Goal: Navigation & Orientation: Find specific page/section

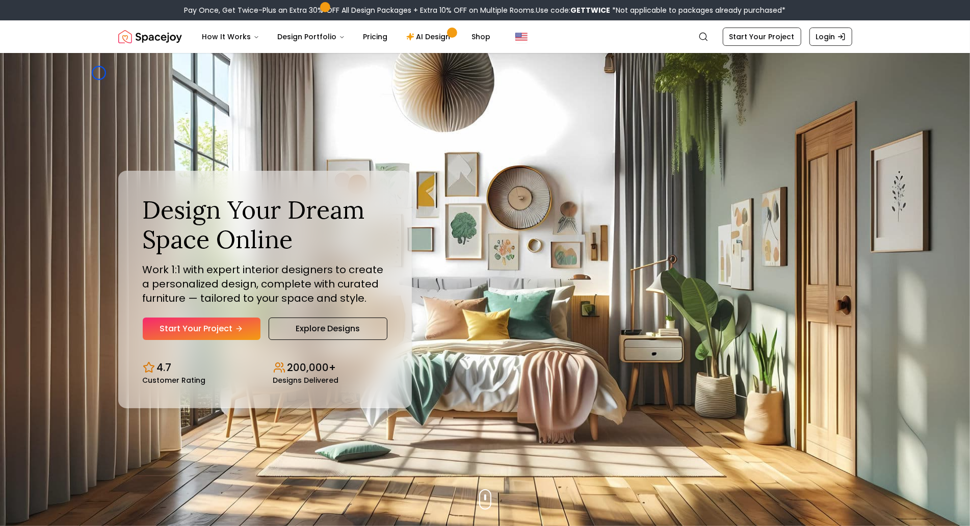
click at [99, 73] on div "Design Your Dream Space Online Work 1:1 with expert interior designers to creat…" at bounding box center [485, 289] width 783 height 473
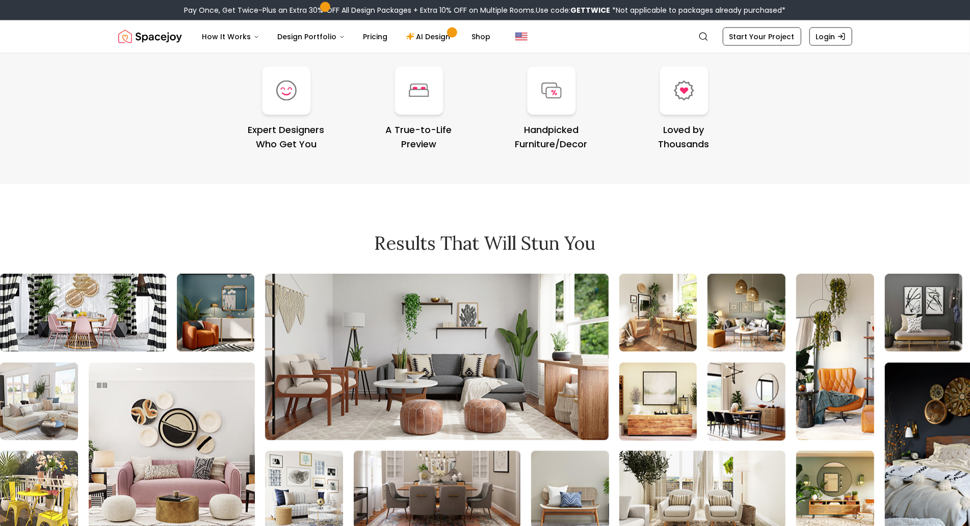
scroll to position [4337, 0]
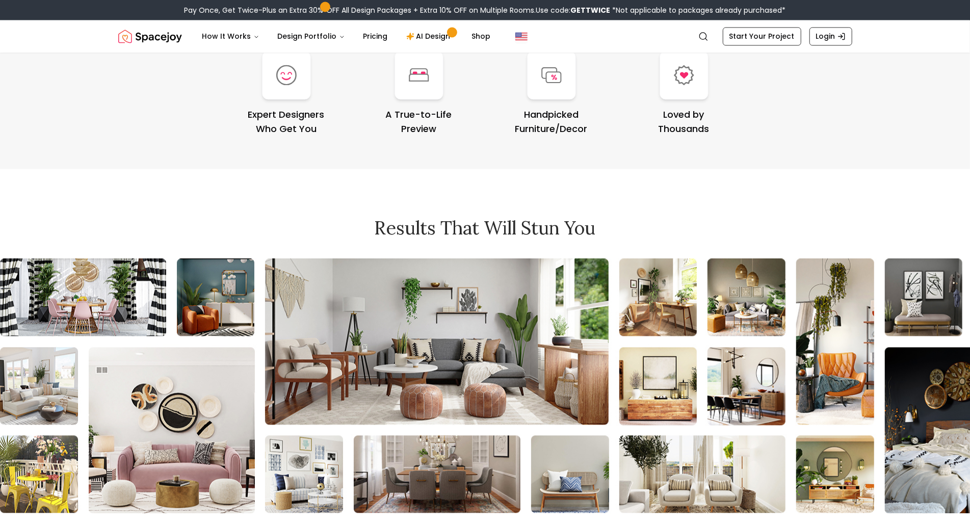
click at [99, 73] on div "Your Happiness Guaranteed Expert Designers Who Get You A True-to-Life Preview H…" at bounding box center [485, 74] width 783 height 192
click at [99, 78] on div "Your Happiness Guaranteed Expert Designers Who Get You A True-to-Life Preview H…" at bounding box center [485, 74] width 783 height 192
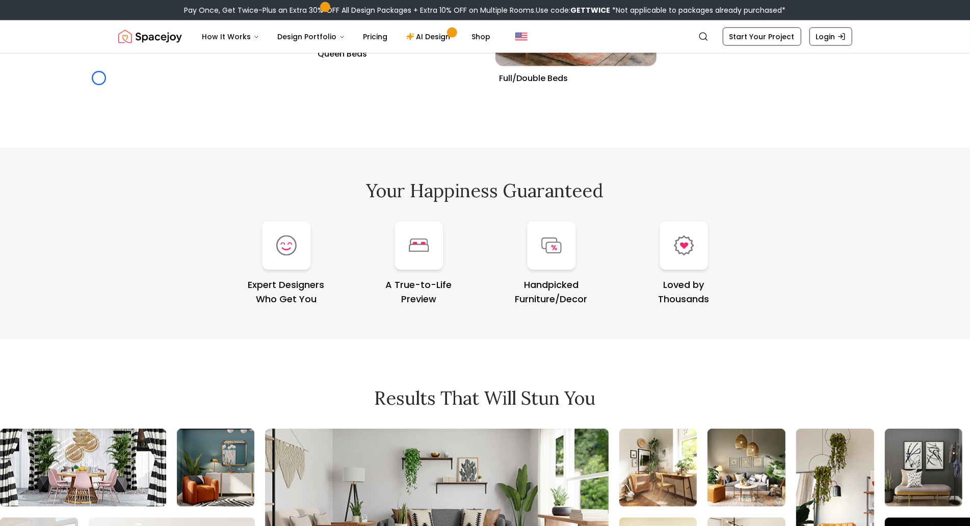
scroll to position [4111, 0]
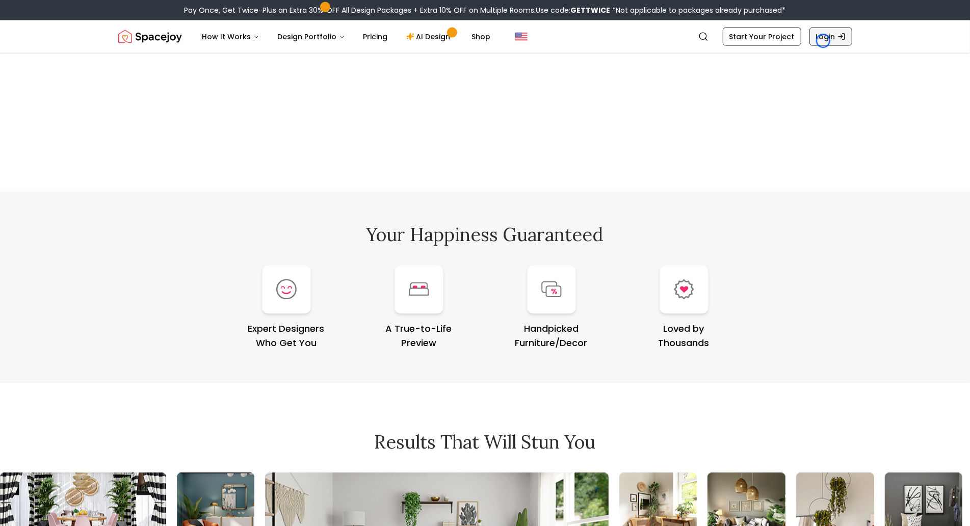
click at [823, 41] on link "Login" at bounding box center [830, 37] width 43 height 18
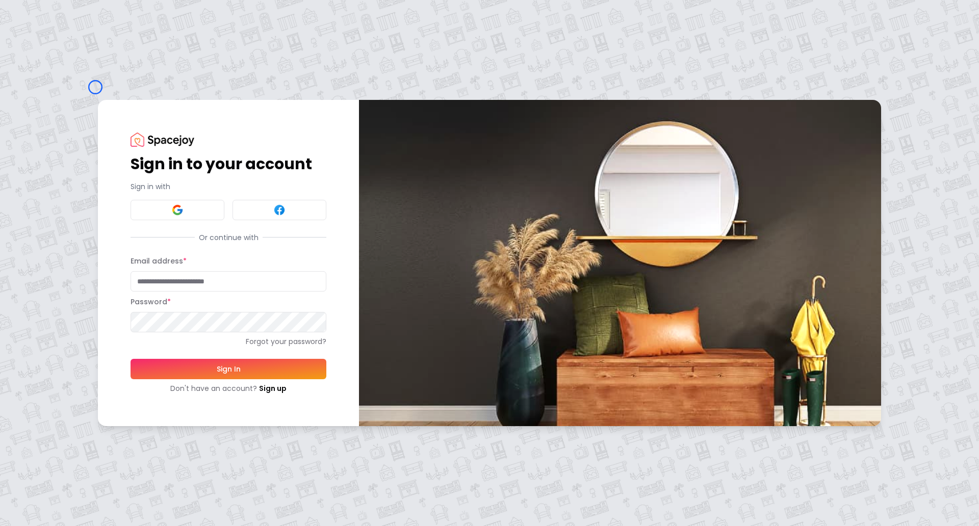
click at [95, 87] on div "Sign in to your account Sign in with Or continue with Email address * Password …" at bounding box center [489, 263] width 979 height 526
click at [81, 82] on div "Sign in to your account Sign in with Or continue with Email address * Password …" at bounding box center [489, 263] width 979 height 526
click at [261, 386] on link "Sign up" at bounding box center [273, 388] width 28 height 10
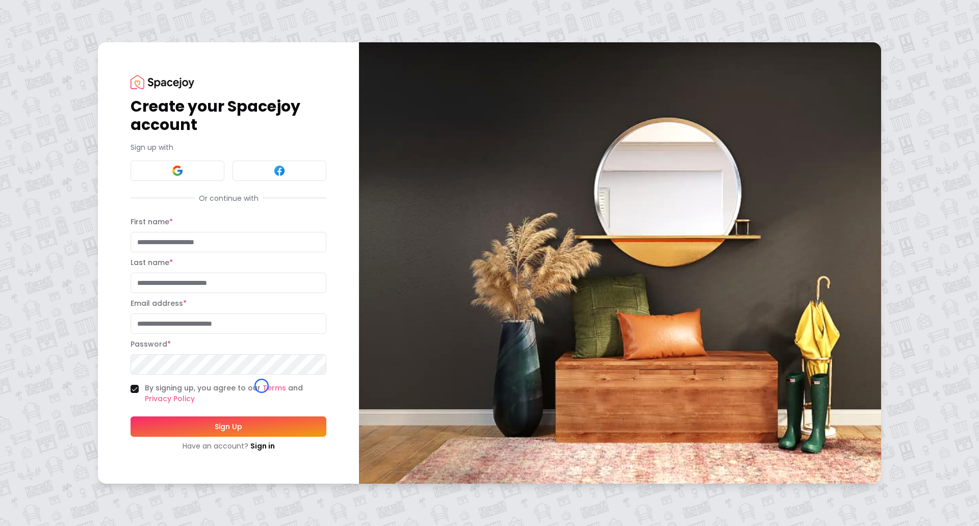
click at [60, 97] on div "Create your Spacejoy account Sign up with Or continue with First name * Last na…" at bounding box center [489, 263] width 979 height 526
click at [93, 83] on div "Create your Spacejoy account Sign up with Or continue with First name * Last na…" at bounding box center [489, 263] width 979 height 526
click at [253, 441] on link "Sign in" at bounding box center [262, 446] width 24 height 10
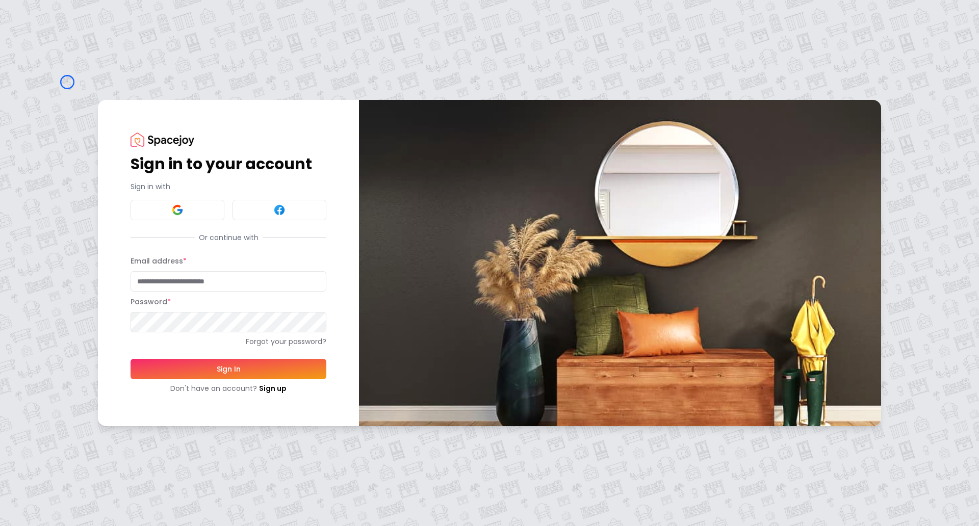
click at [67, 82] on div "Sign in to your account Sign in with Or continue with Email address * Password …" at bounding box center [489, 263] width 979 height 526
click at [67, 59] on div "Sign in to your account Sign in with Or continue with Email address * Password …" at bounding box center [489, 263] width 979 height 526
click at [270, 391] on link "Sign up" at bounding box center [273, 388] width 28 height 10
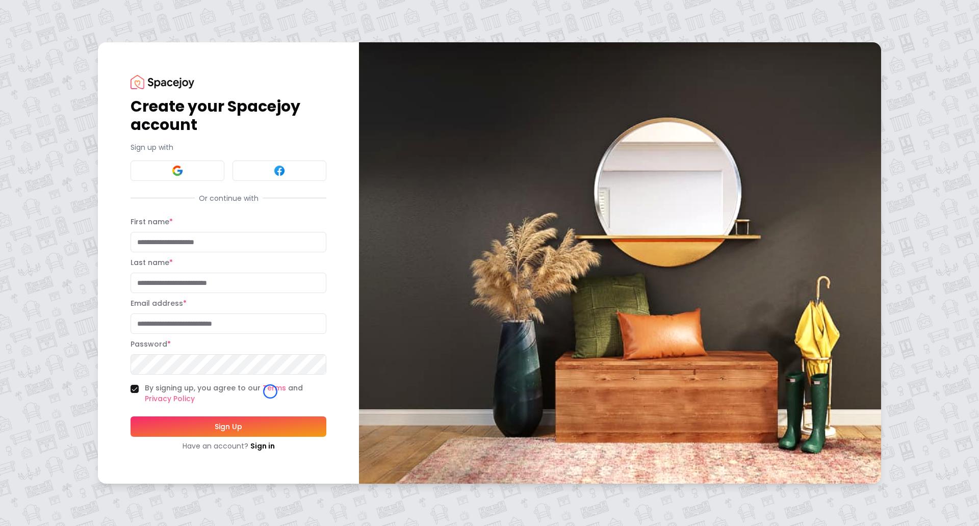
click at [60, 62] on div "Create your Spacejoy account Sign up with Or continue with First name * Last na…" at bounding box center [489, 263] width 979 height 526
click at [87, 100] on div "Create your Spacejoy account Sign up with Or continue with First name * Last na…" at bounding box center [489, 263] width 979 height 526
click at [134, 81] on img at bounding box center [162, 82] width 64 height 14
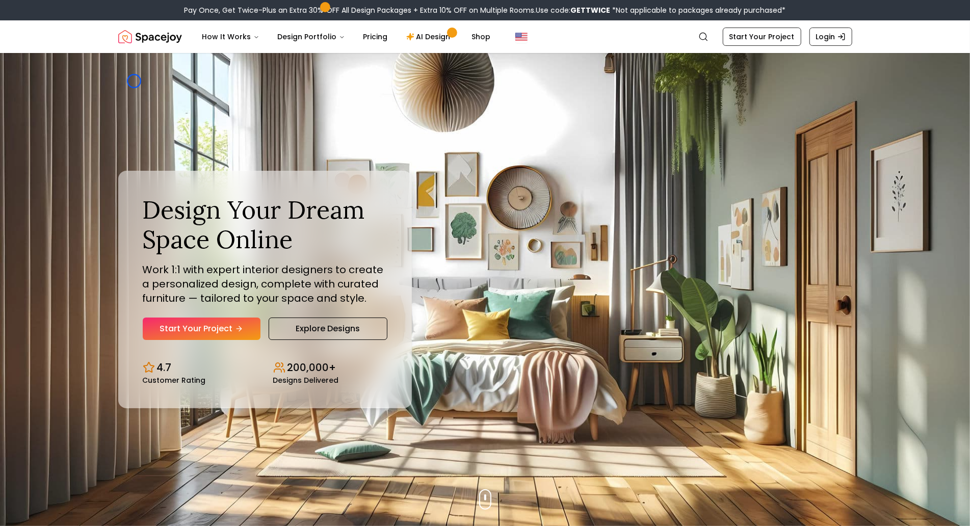
click at [134, 81] on div "Design Your Dream Space Online Work 1:1 with expert interior designers to creat…" at bounding box center [485, 289] width 783 height 473
click at [54, 84] on img "Hero section" at bounding box center [485, 289] width 970 height 473
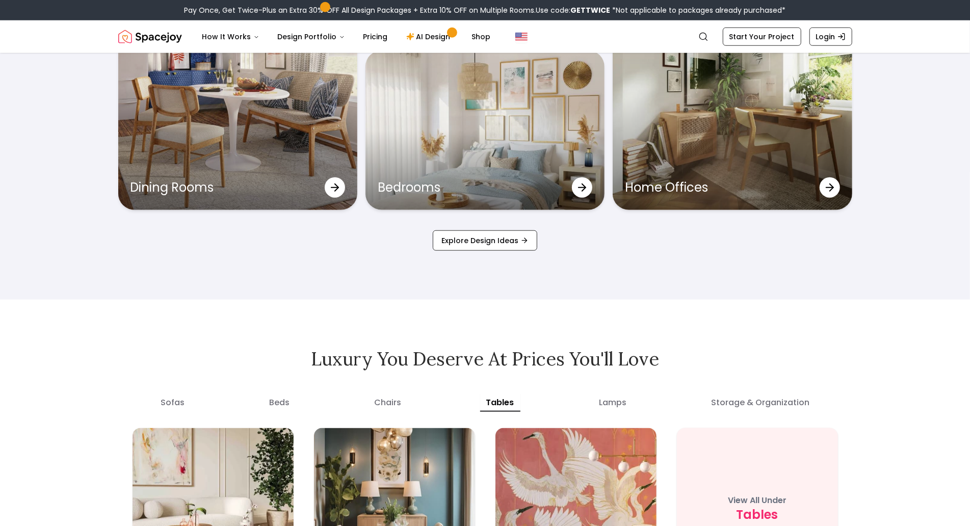
scroll to position [3623, 0]
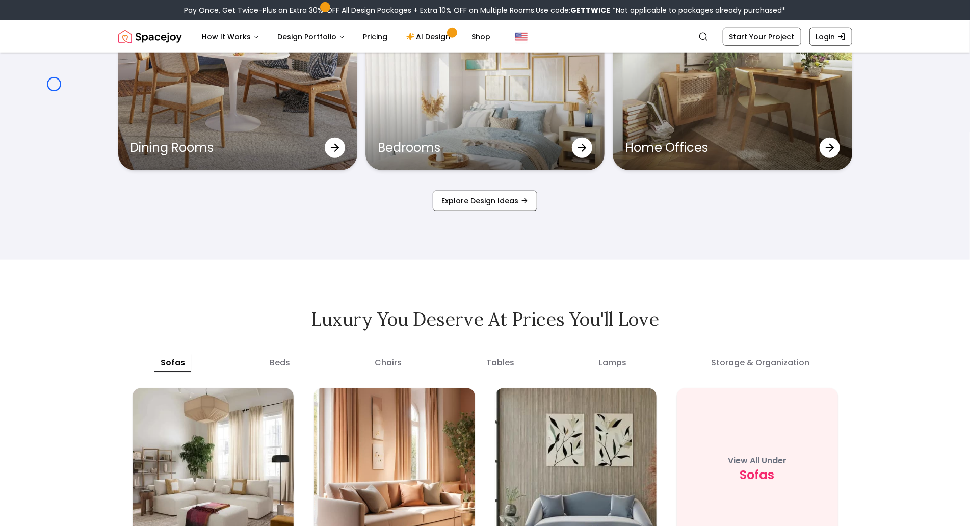
scroll to position [3838, 0]
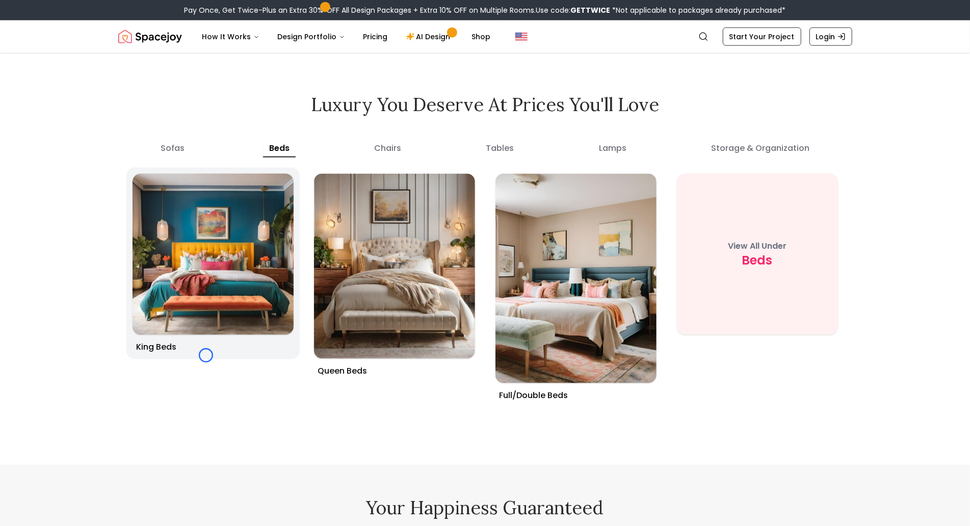
click at [206, 355] on link "King Beds" at bounding box center [212, 264] width 173 height 192
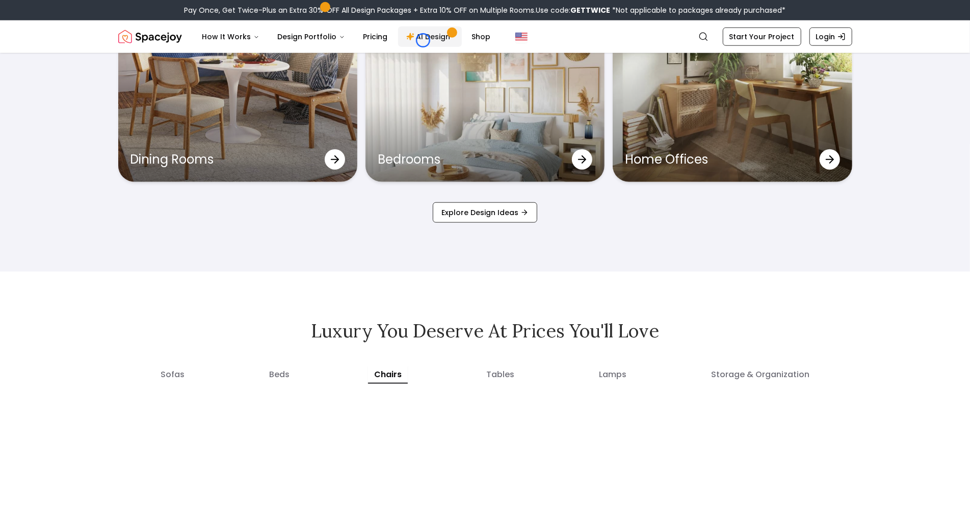
click at [423, 40] on link "AI Design" at bounding box center [430, 37] width 64 height 20
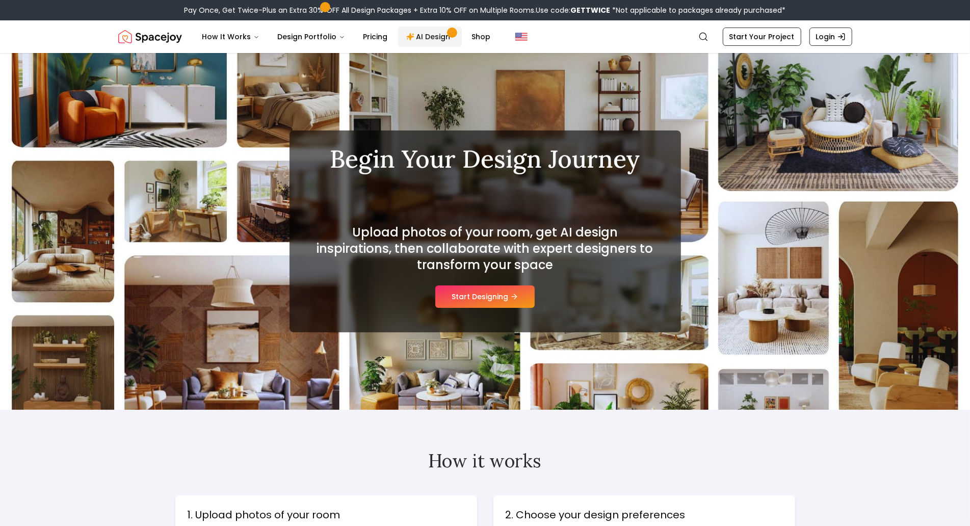
click at [423, 40] on link "AI Design" at bounding box center [430, 37] width 64 height 20
click at [93, 96] on div "Begin Your Design Journey Contemporary Upload photos of your room, get AI desig…" at bounding box center [485, 231] width 970 height 357
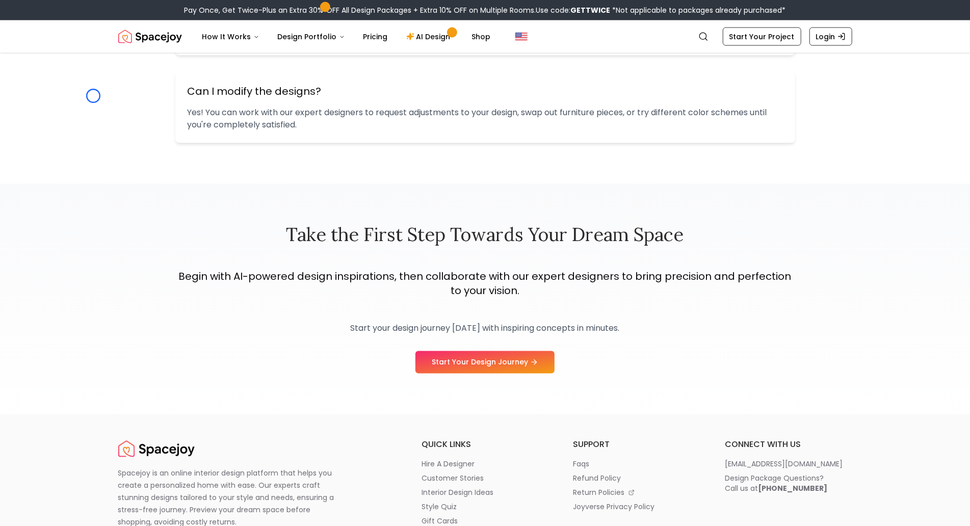
scroll to position [1343, 0]
